Goal: Task Accomplishment & Management: Use online tool/utility

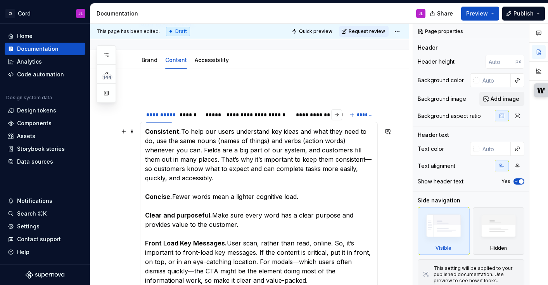
scroll to position [66, 0]
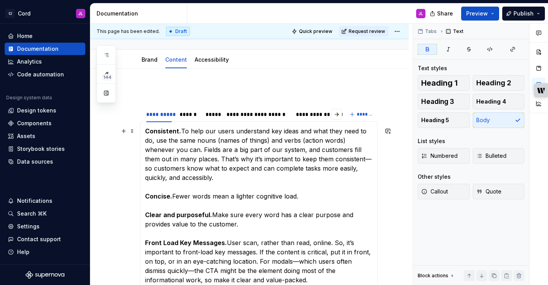
click at [169, 192] on strong "Concise." at bounding box center [158, 196] width 27 height 8
click at [165, 192] on strong "Concise." at bounding box center [158, 196] width 27 height 8
click at [165, 129] on strong "Consistent." at bounding box center [163, 131] width 36 height 8
click at [171, 194] on p "Consistent. To help our users understand key ideas and what they need to do, us…" at bounding box center [258, 251] width 227 height 251
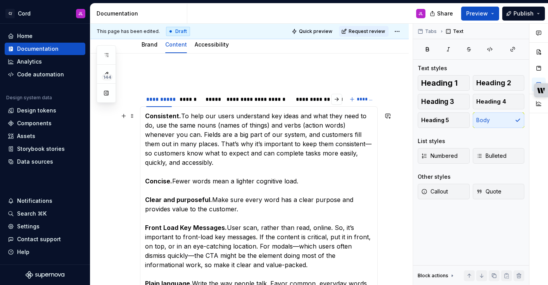
scroll to position [81, 0]
type textarea "*"
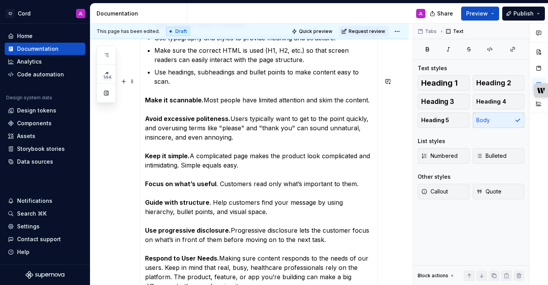
scroll to position [446, 0]
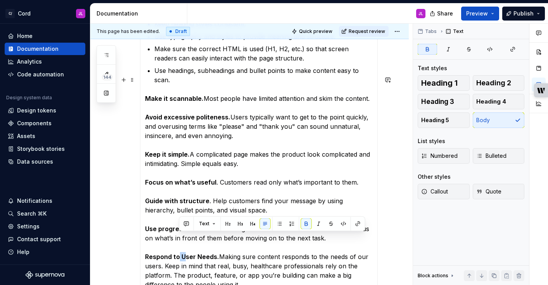
drag, startPoint x: 185, startPoint y: 236, endPoint x: 179, endPoint y: 236, distance: 5.4
click at [179, 253] on strong "Respond to User Needs." at bounding box center [182, 257] width 74 height 8
click at [184, 253] on strong "Respond to User Needs." at bounding box center [182, 257] width 74 height 8
click at [199, 253] on strong "Respond to user Needs." at bounding box center [182, 257] width 74 height 8
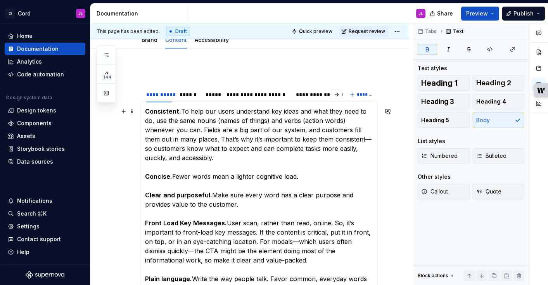
scroll to position [85, 0]
click at [234, 194] on p "Consistent. To help our users understand key ideas and what they need to do, us…" at bounding box center [258, 232] width 227 height 251
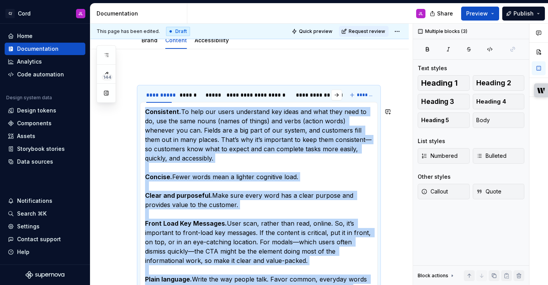
scroll to position [593, 0]
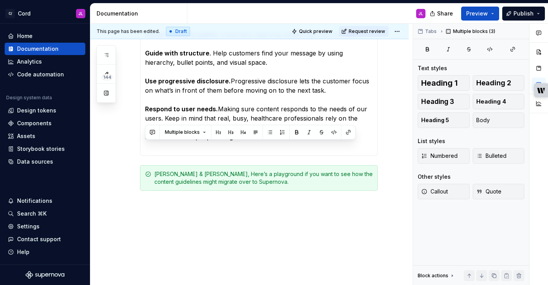
drag, startPoint x: 146, startPoint y: 112, endPoint x: 255, endPoint y: 117, distance: 108.3
copy section-item-column "Loremipsum. Do sita con adipi elitseddoe tem incid utl etdo magn aliq en ad, mi…"
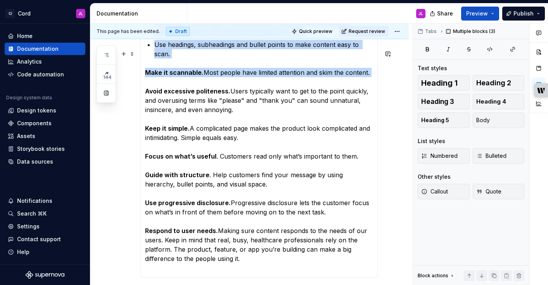
scroll to position [404, 0]
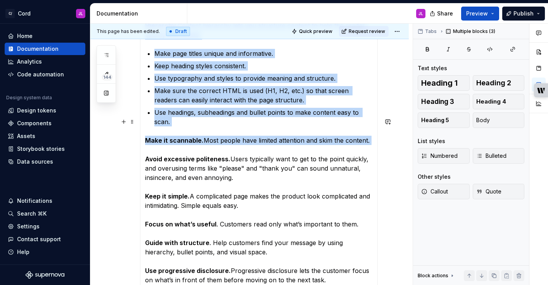
click at [196, 112] on section-item-column "Consistent. To help our users understand key ideas and what they need to do, us…" at bounding box center [258, 64] width 227 height 552
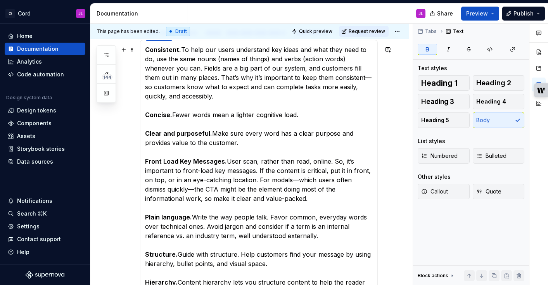
scroll to position [74, 0]
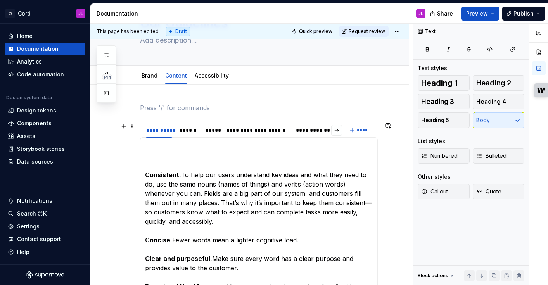
scroll to position [34, 0]
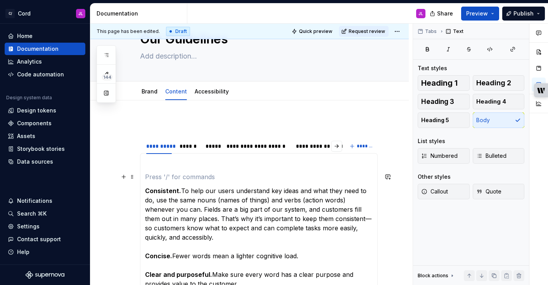
click at [186, 176] on p at bounding box center [258, 176] width 227 height 9
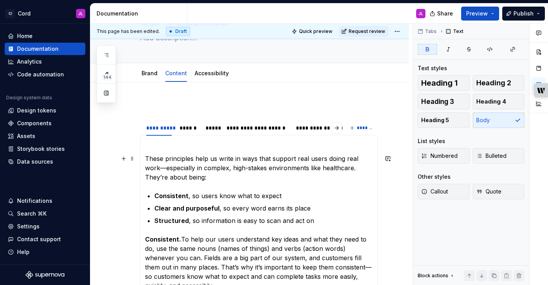
scroll to position [54, 0]
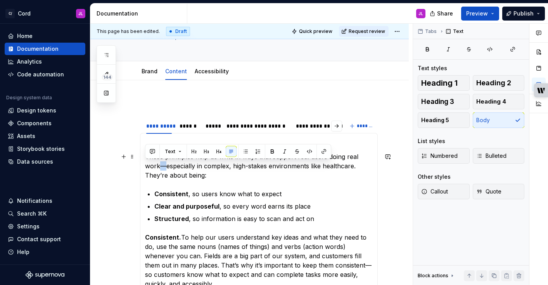
click at [146, 167] on p "These principles help us write in ways that support real users doing real work—…" at bounding box center [258, 166] width 227 height 28
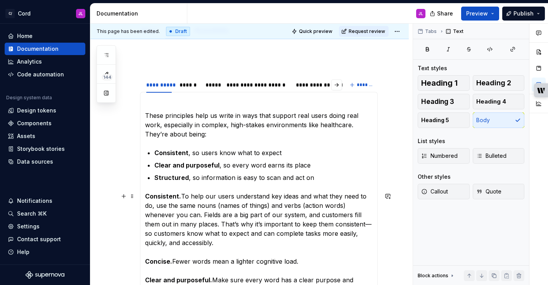
scroll to position [96, 0]
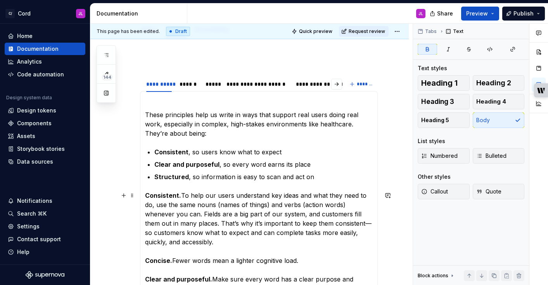
click at [316, 84] on div "**********" at bounding box center [313, 84] width 34 height 8
click at [0, 0] on p at bounding box center [0, 0] width 0 height 0
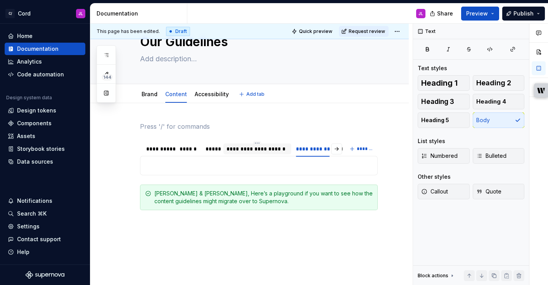
scroll to position [0, 0]
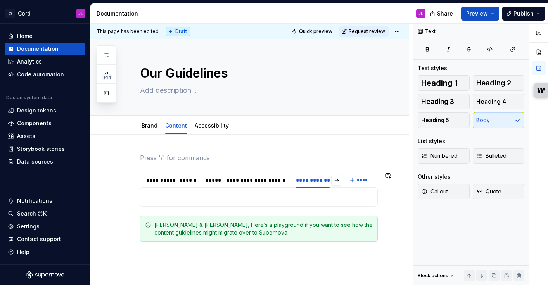
click at [209, 191] on div "These principles help us write in ways that support real users doing real work,…" at bounding box center [259, 196] width 238 height 19
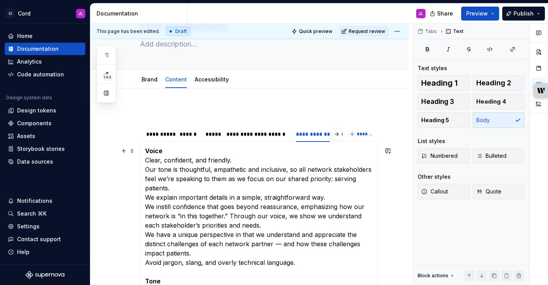
scroll to position [57, 0]
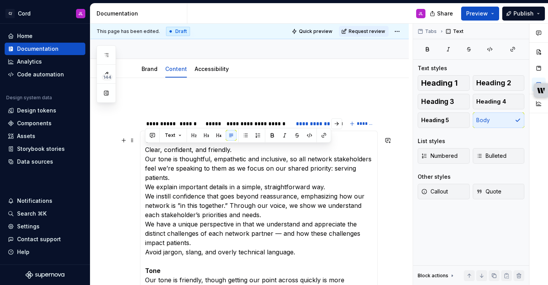
drag, startPoint x: 234, startPoint y: 147, endPoint x: 141, endPoint y: 152, distance: 92.4
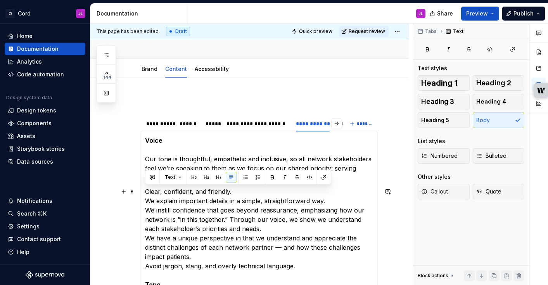
drag, startPoint x: 233, startPoint y: 189, endPoint x: 142, endPoint y: 191, distance: 91.5
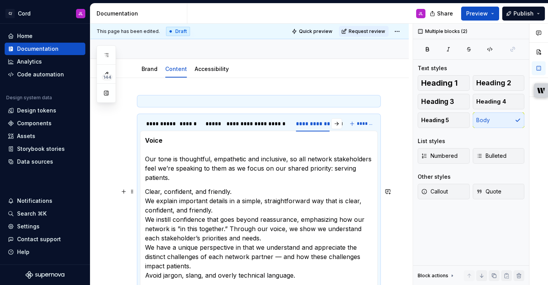
drag, startPoint x: 235, startPoint y: 193, endPoint x: 139, endPoint y: 193, distance: 95.7
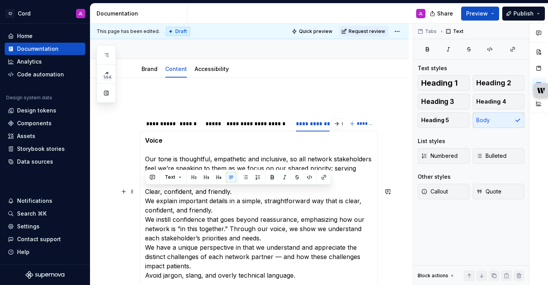
drag, startPoint x: 236, startPoint y: 191, endPoint x: 146, endPoint y: 191, distance: 89.1
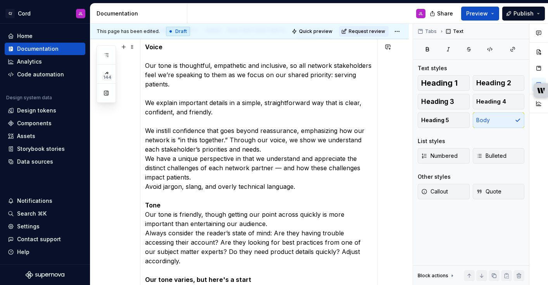
scroll to position [169, 0]
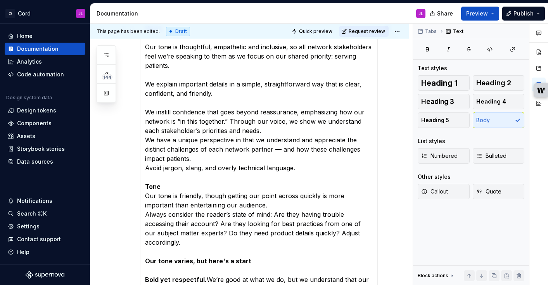
click at [242, 204] on p "Voice Our tone is thoughtful, empathetic and inclusive, so all network stakehol…" at bounding box center [258, 224] width 227 height 400
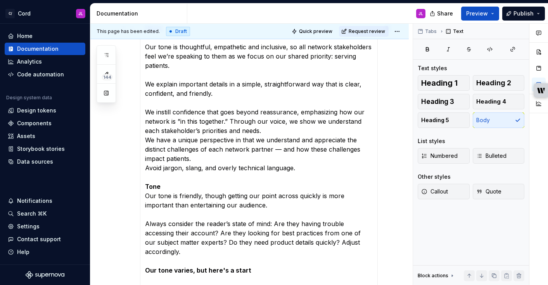
click at [237, 187] on p "Voice Our tone is thoughtful, empathetic and inclusive, so all network stakehol…" at bounding box center [258, 228] width 227 height 409
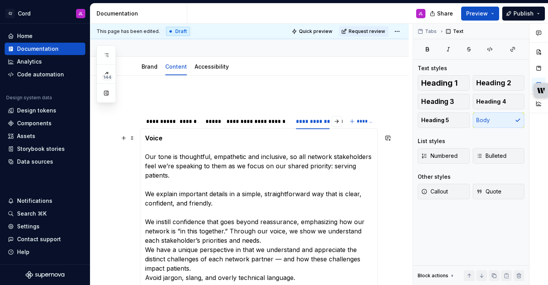
scroll to position [58, 0]
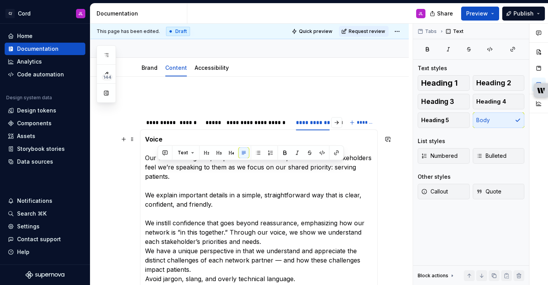
drag, startPoint x: 191, startPoint y: 178, endPoint x: 159, endPoint y: 167, distance: 34.1
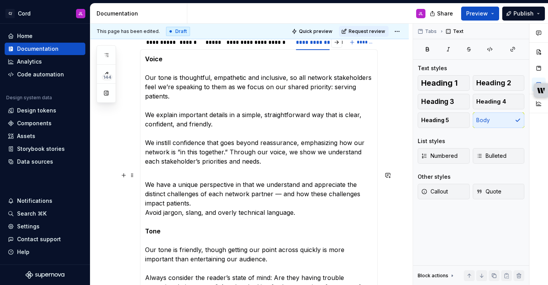
scroll to position [148, 0]
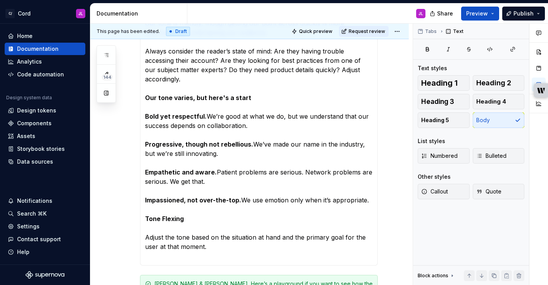
scroll to position [391, 0]
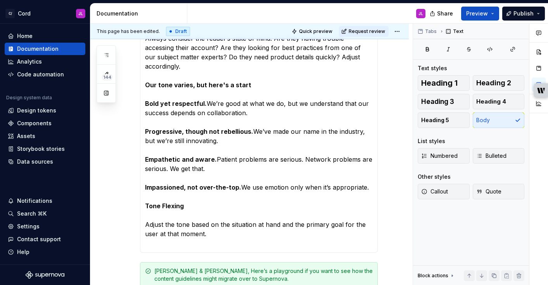
click at [246, 228] on p "Avoid jargon, slang, and overly technical language. Tone Our tone is friendly, …" at bounding box center [258, 103] width 227 height 288
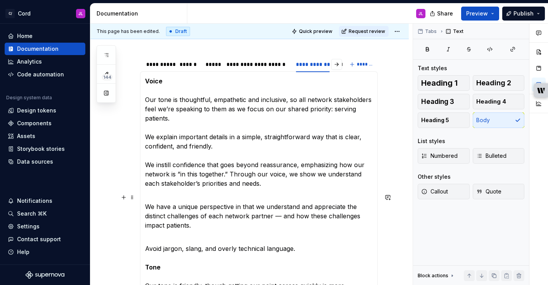
scroll to position [0, 0]
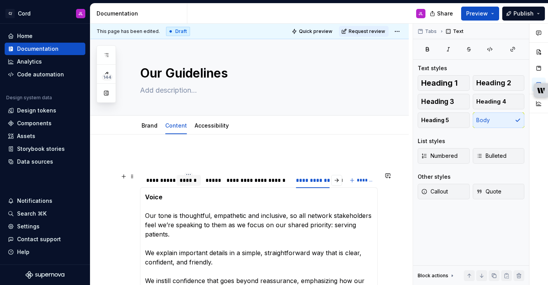
click at [187, 177] on div "******" at bounding box center [188, 180] width 18 height 8
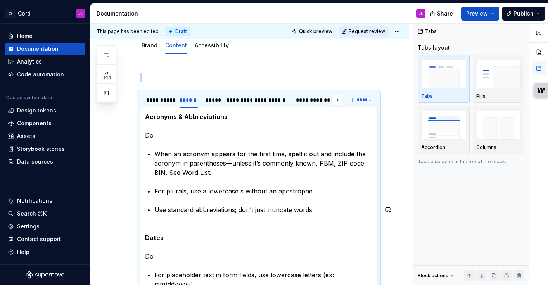
scroll to position [78, 0]
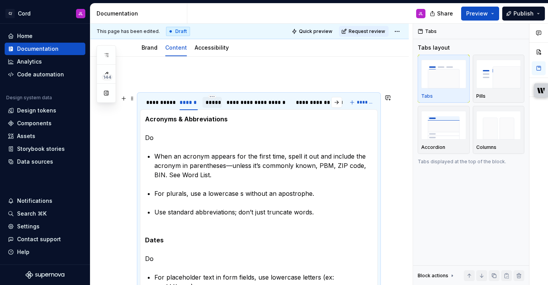
click at [213, 100] on div "*****" at bounding box center [211, 102] width 13 height 8
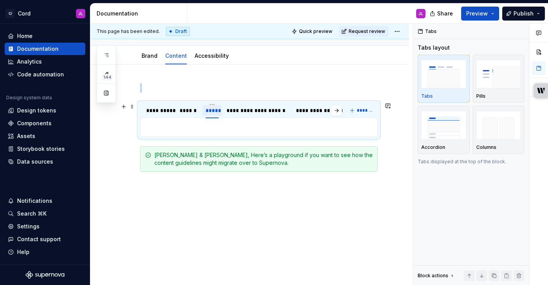
scroll to position [69, 0]
type textarea "*"
click at [205, 124] on p at bounding box center [258, 127] width 227 height 9
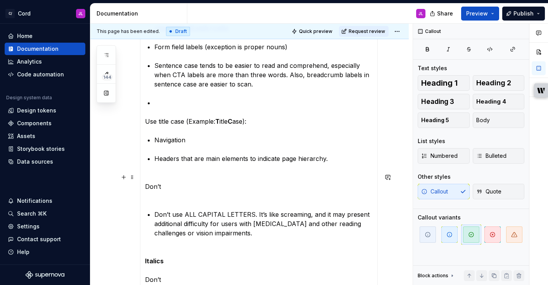
scroll to position [445, 0]
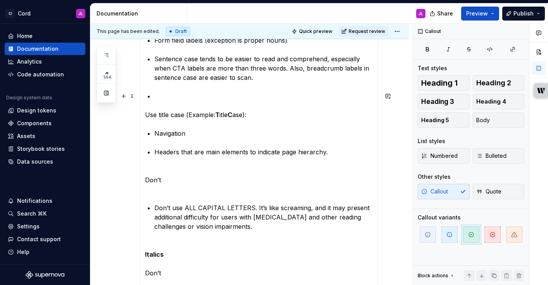
click at [176, 100] on p at bounding box center [263, 95] width 218 height 9
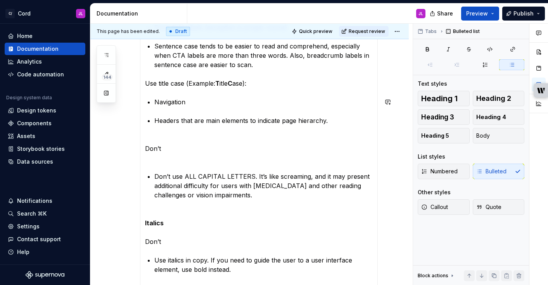
scroll to position [460, 0]
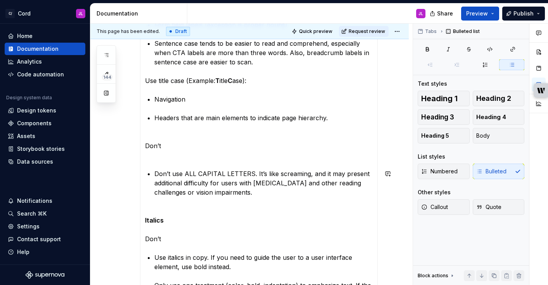
click at [159, 161] on section-item-column "Bold Do Use only one type treatment at a time (color, bold, indentation). For e…" at bounding box center [258, 95] width 227 height 726
click at [156, 155] on p "Don’t" at bounding box center [258, 146] width 227 height 28
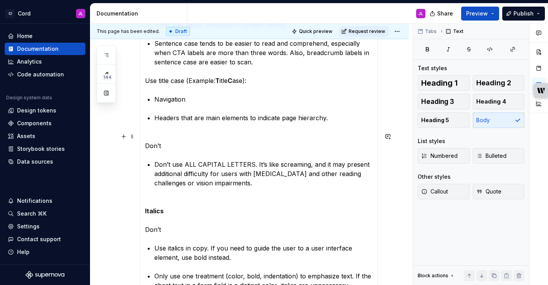
click at [161, 130] on section-item-column "Bold Do Use only one type treatment at a time (color, bold, indentation). For e…" at bounding box center [258, 90] width 227 height 716
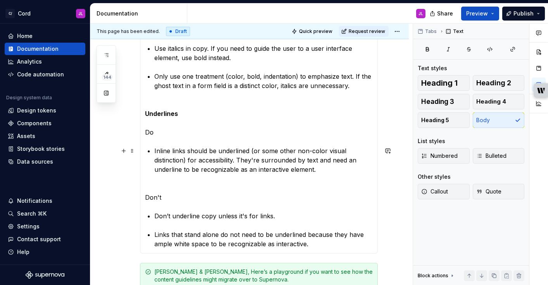
scroll to position [575, 0]
